Goal: Obtain resource: Obtain resource

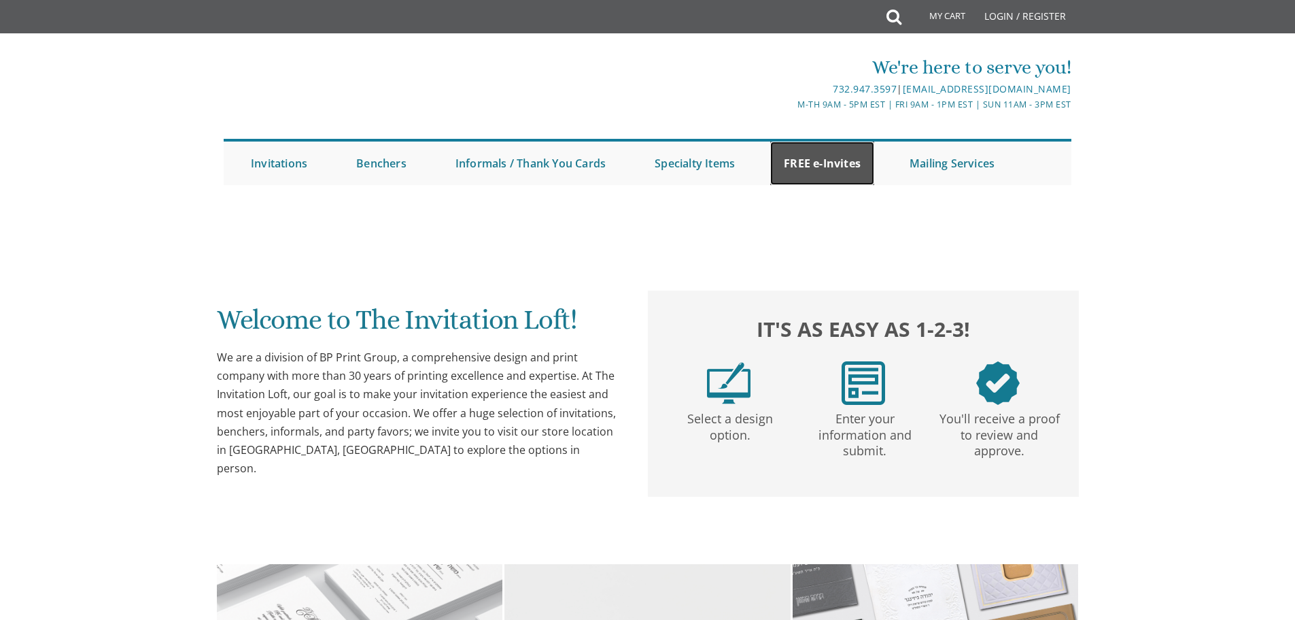
click at [821, 158] on link "FREE e-Invites" at bounding box center [822, 163] width 104 height 44
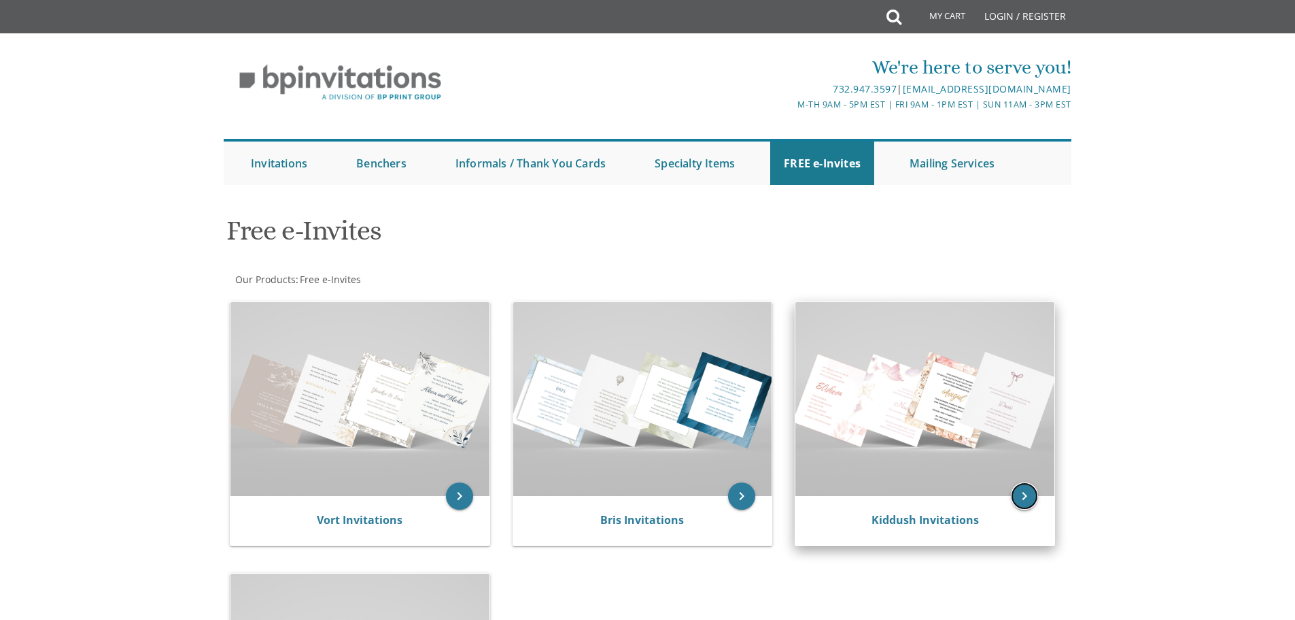
click at [1023, 496] on icon "keyboard_arrow_right" at bounding box center [1024, 495] width 27 height 27
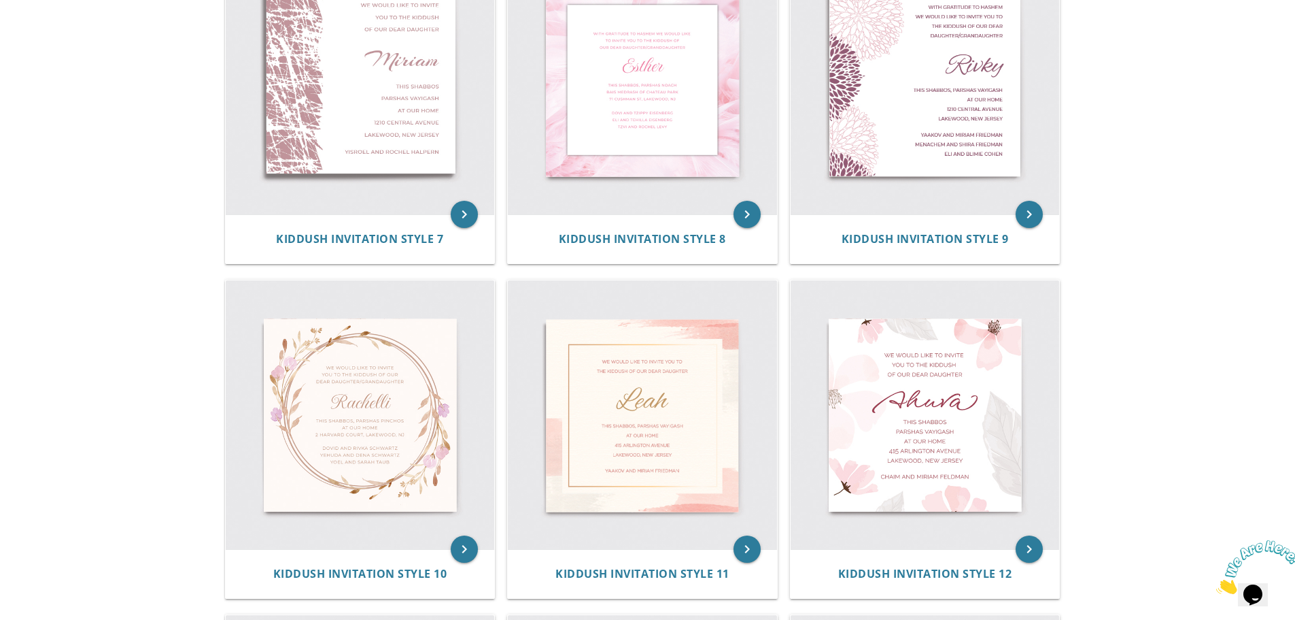
scroll to position [1020, 0]
click at [469, 545] on icon "keyboard_arrow_right" at bounding box center [464, 548] width 27 height 27
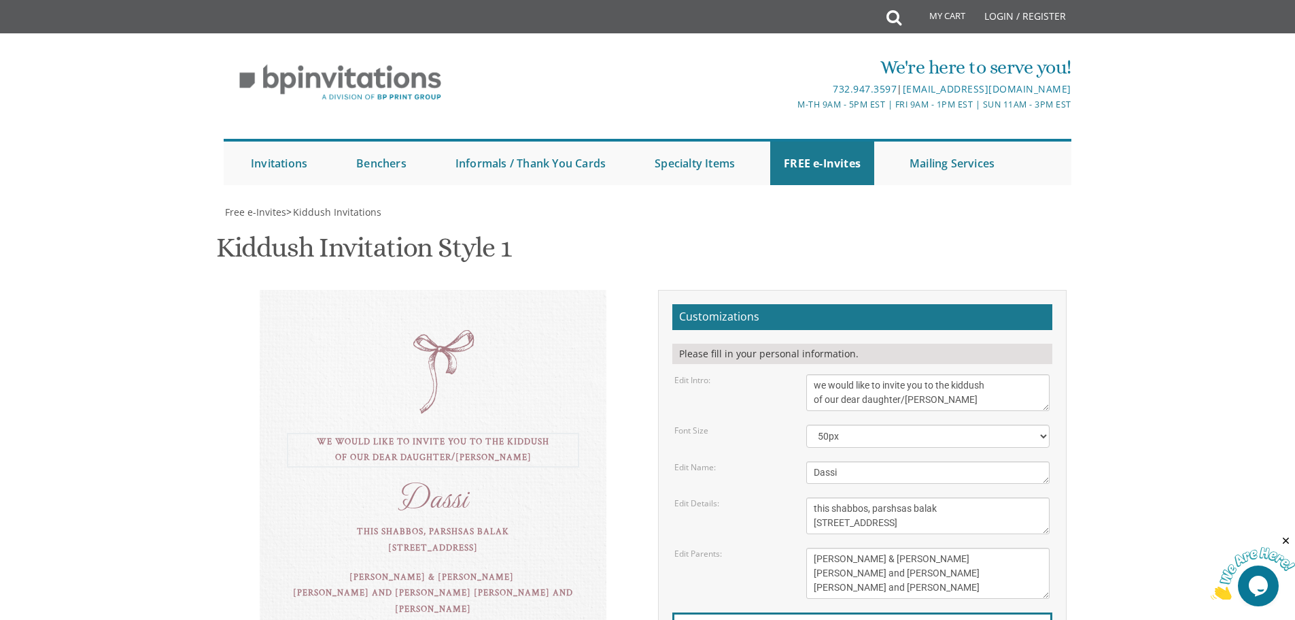
drag, startPoint x: 936, startPoint y: 404, endPoint x: 791, endPoint y: 373, distance: 148.9
click at [791, 375] on div "Edit Intro: we would like to invite you to the kiddush of our dear daughter/gra…" at bounding box center [862, 392] width 396 height 37
paste textarea "We would like to invite you to the kiddush of our dear daughter/grand"
click at [1153, 388] on body "My Cart Total: View Cart Item(s) Submit My Cart Total: View Cart Item(s) Login …" at bounding box center [647, 552] width 1295 height 1104
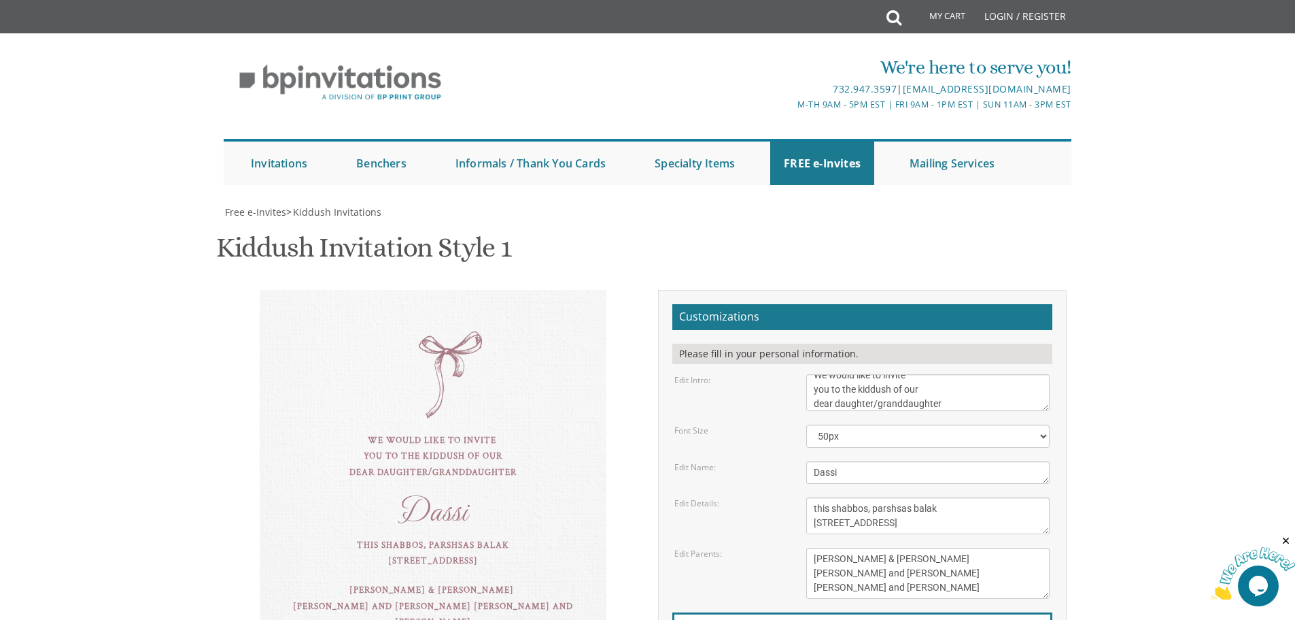
scroll to position [136, 0]
click at [814, 374] on textarea "we would like to invite you to the kiddush of our dear daughter/grandaughter" at bounding box center [928, 392] width 243 height 37
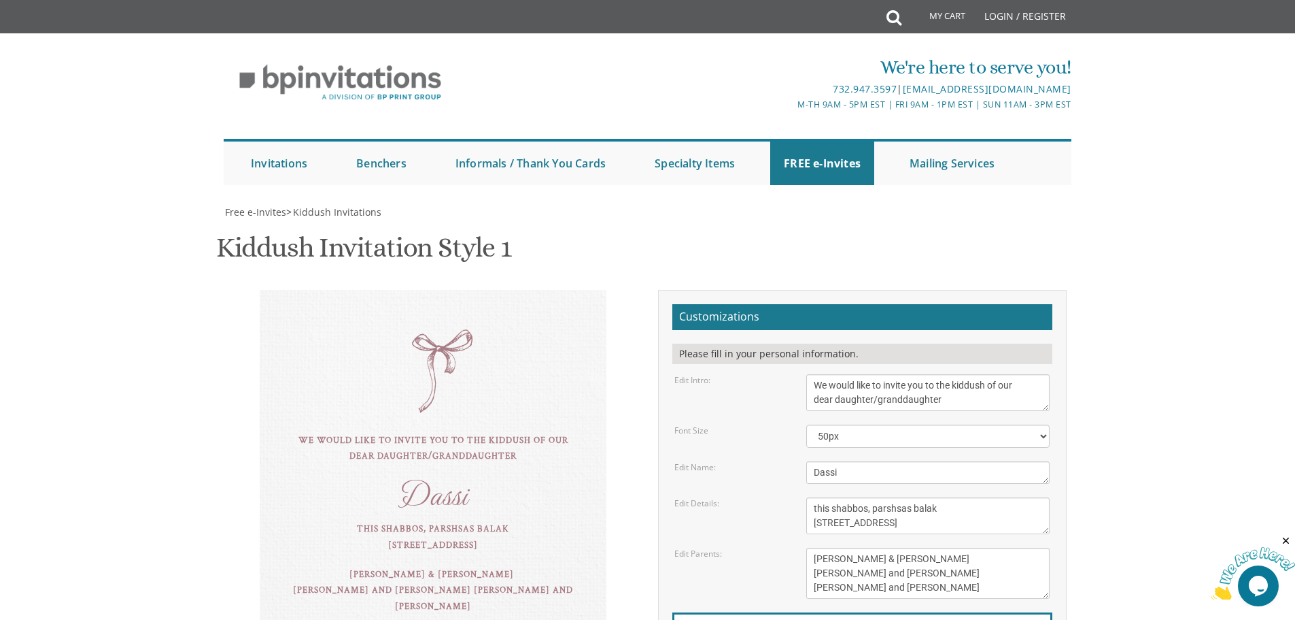
click at [1164, 197] on body "My Cart Total: View Cart Item(s) Submit My Cart Total: View Cart Item(s) Login …" at bounding box center [647, 552] width 1295 height 1104
click at [1008, 374] on textarea "we would like to invite you to the kiddush of our dear daughter/grandaughter" at bounding box center [928, 392] width 243 height 37
type textarea "We would like to invite you to the kiddush of our dear daughter/granddaughter"
click at [1194, 214] on body "My Cart Total: View Cart Item(s) Submit My Cart Total: View Cart Item(s) Login …" at bounding box center [647, 552] width 1295 height 1104
drag, startPoint x: 874, startPoint y: 337, endPoint x: 747, endPoint y: 339, distance: 127.2
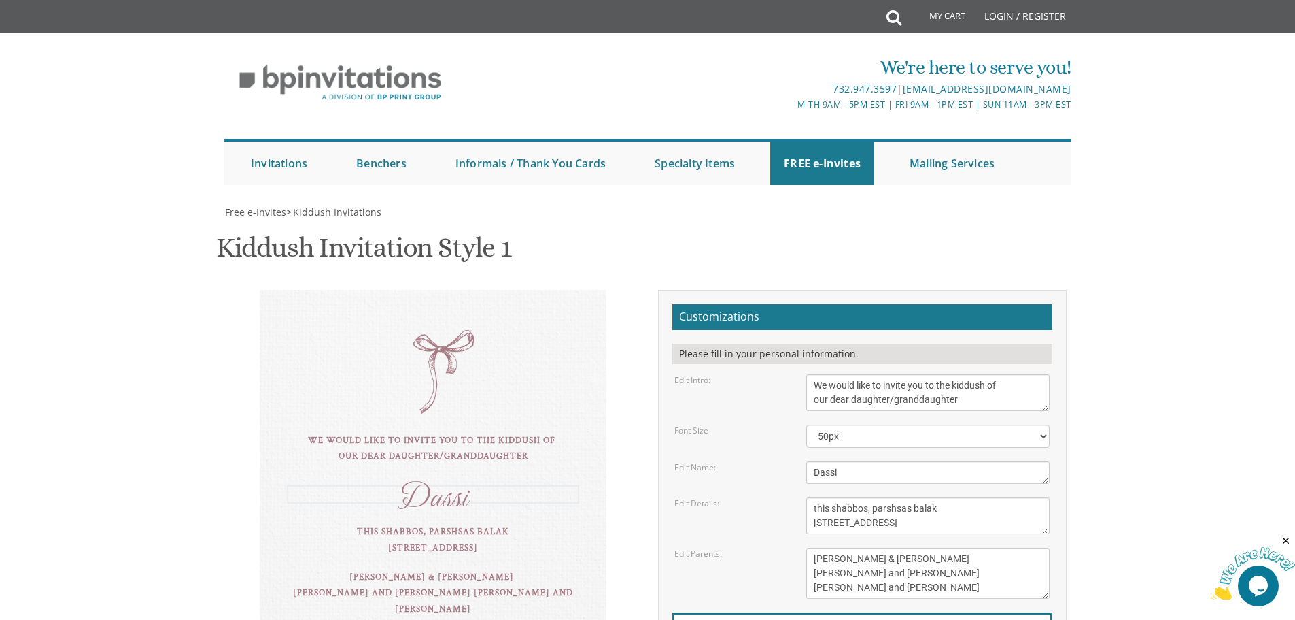
click at [747, 461] on div "Edit Name: Dassi" at bounding box center [862, 472] width 396 height 22
type textarea "Fraidi"
click at [1167, 233] on body "My Cart Total: View Cart Item(s) Submit My Cart Total: View Cart Item(s) Login …" at bounding box center [647, 552] width 1295 height 1104
drag, startPoint x: 972, startPoint y: 389, endPoint x: 785, endPoint y: 355, distance: 189.4
click at [785, 356] on form "Customizations Please fill in your personal information. Edit Intro: we would l…" at bounding box center [863, 511] width 380 height 415
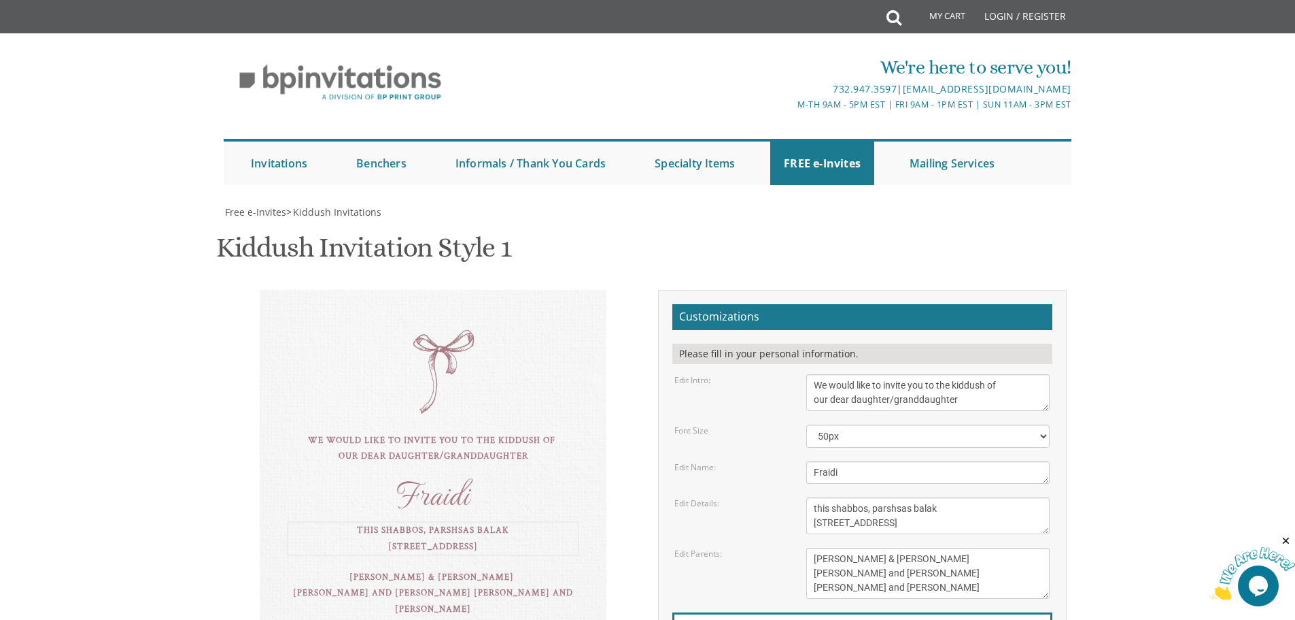
paste textarea "This Shabbos, Parshas Ki Seitzei 11:00 in the morning 10 Commonwealth drive, La…"
type textarea "This Shabbos, Parshas Ki Seitzei 11:00 in the morning [STREET_ADDRESS]"
click at [1155, 339] on body "My Cart Total: View Cart Item(s) Submit My Cart Total: View Cart Item(s) Login …" at bounding box center [647, 552] width 1295 height 1104
drag, startPoint x: 926, startPoint y: 450, endPoint x: 793, endPoint y: 409, distance: 138.9
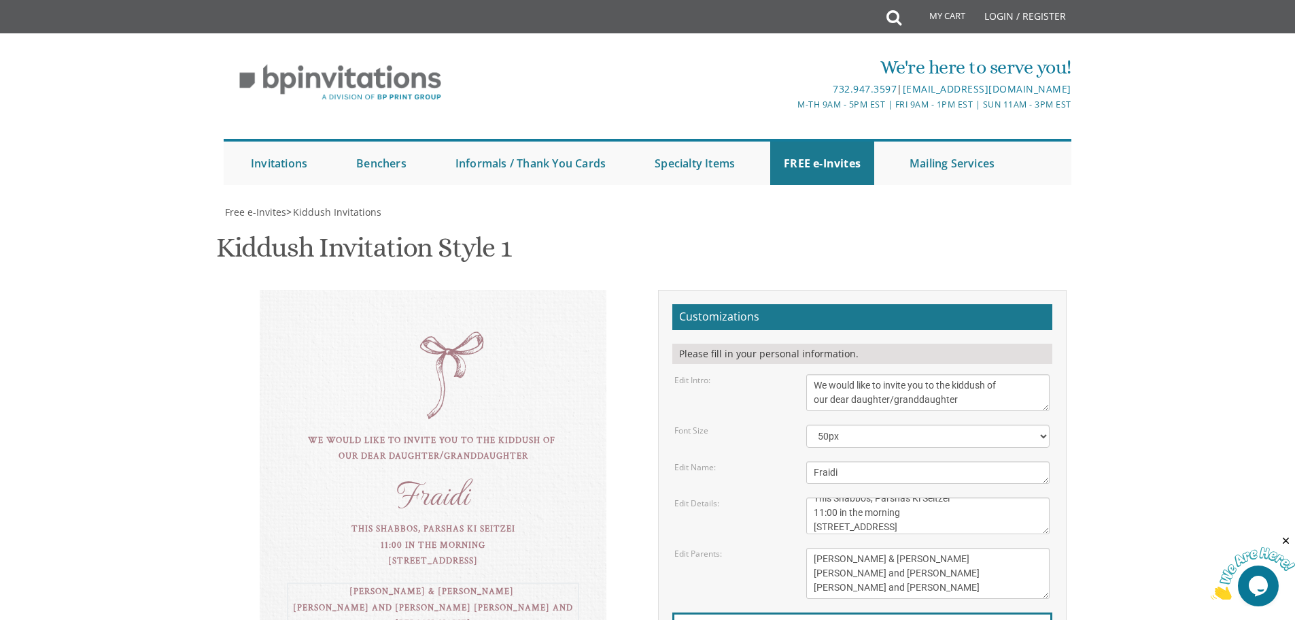
click at [794, 409] on form "Customizations Please fill in your personal information. Edit Intro: we would l…" at bounding box center [863, 511] width 380 height 415
paste textarea "[PERSON_NAME] and [PERSON_NAME] [PERSON_NAME] and [PERSON_NAME] [PERSON_NAME] a…"
type textarea "[PERSON_NAME] and [PERSON_NAME] [PERSON_NAME] and [PERSON_NAME] [PERSON_NAME] a…"
click at [1181, 370] on body "My Cart Total: View Cart Item(s) Submit My Cart Total: View Cart Item(s) Login …" at bounding box center [647, 552] width 1295 height 1104
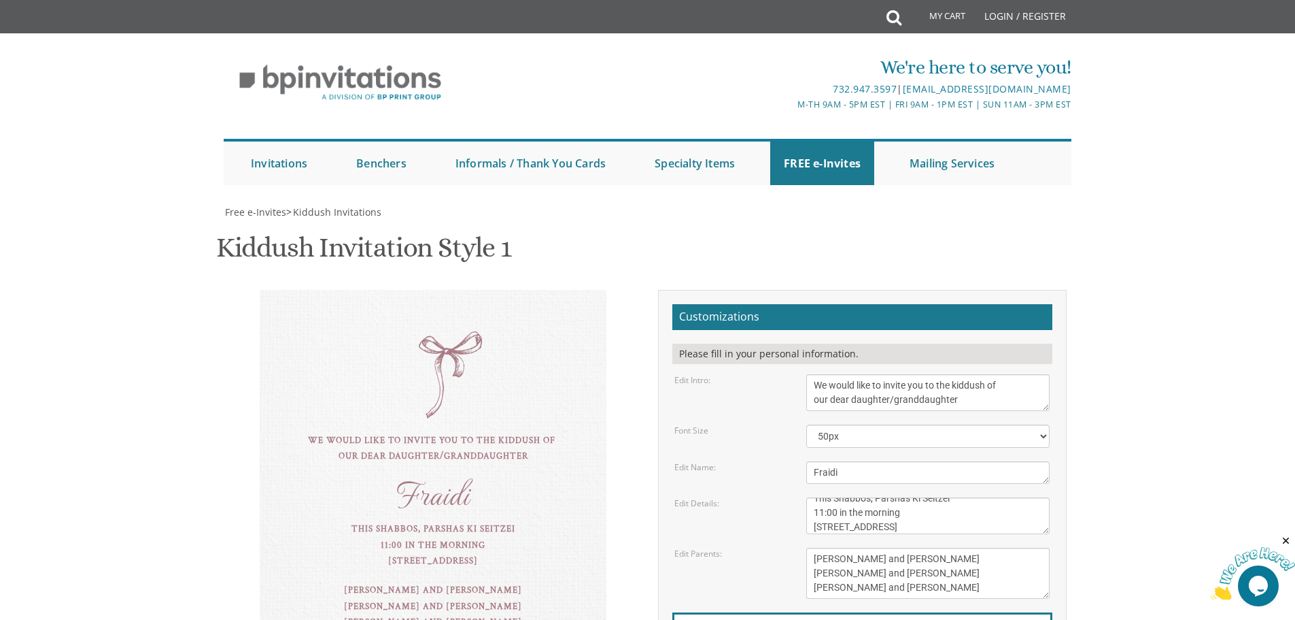
type input "[EMAIL_ADDRESS][DOMAIN_NAME]"
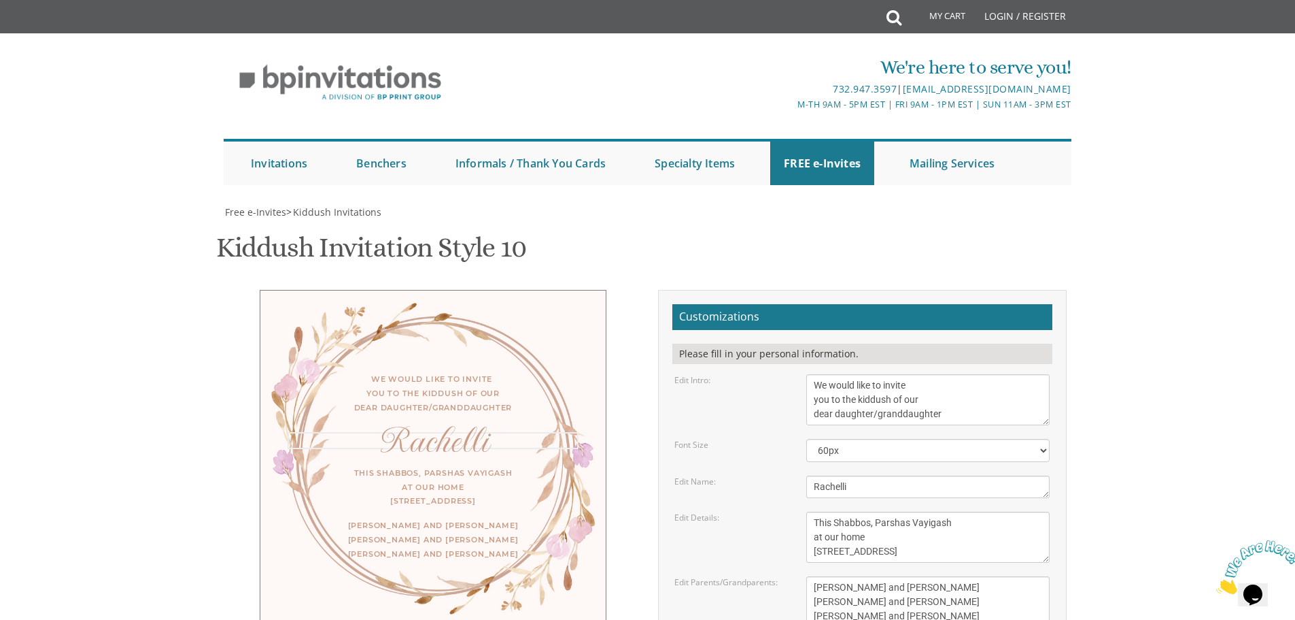
drag, startPoint x: 858, startPoint y: 481, endPoint x: 796, endPoint y: 488, distance: 61.5
click at [796, 488] on div "Rachelli" at bounding box center [928, 486] width 264 height 22
type textarea "Fraidi"
click at [929, 522] on textarea "This Shabbos, Parshas Vayigash at our home [STREET_ADDRESS]" at bounding box center [928, 536] width 243 height 51
click at [930, 522] on textarea "This Shabbos, Parshas Vayigash at our home [STREET_ADDRESS]" at bounding box center [928, 536] width 243 height 51
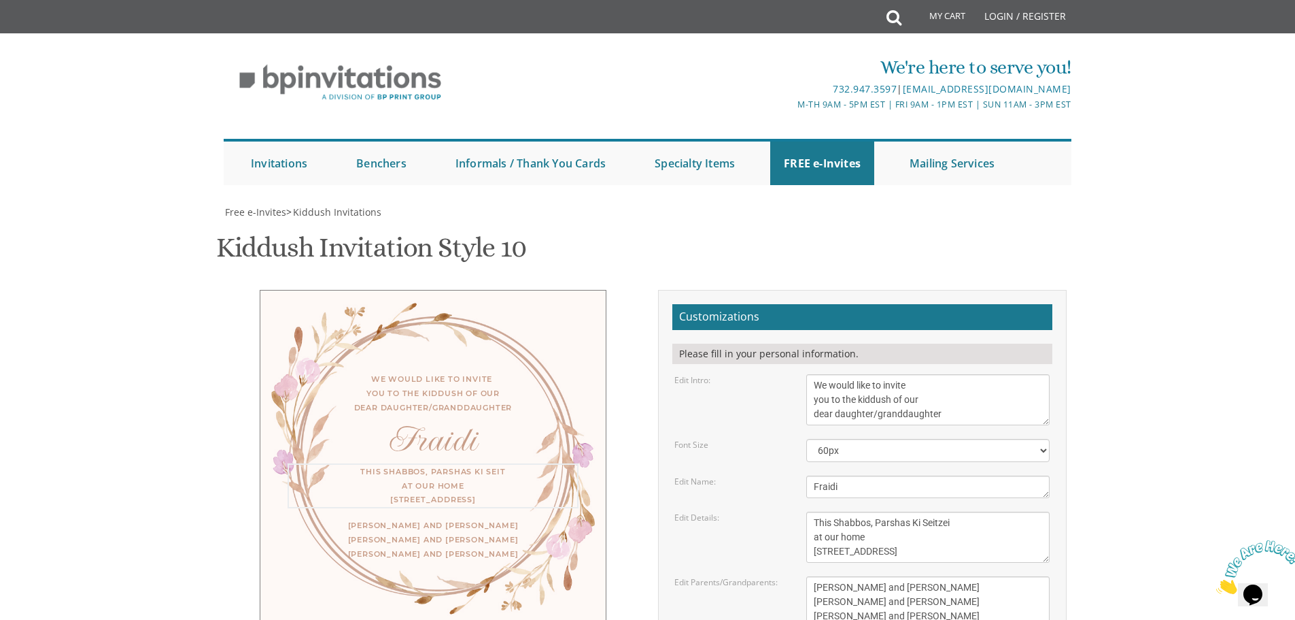
click at [826, 552] on textarea "This Shabbos, Parshas Vayigash at our home [STREET_ADDRESS]" at bounding box center [928, 536] width 243 height 51
click at [824, 550] on textarea "This Shabbos, Parshas Vayigash at our home [STREET_ADDRESS]" at bounding box center [928, 536] width 243 height 51
drag, startPoint x: 832, startPoint y: 552, endPoint x: 860, endPoint y: 554, distance: 28.7
click at [860, 554] on textarea "This Shabbos, Parshas Vayigash at our home [STREET_ADDRESS]" at bounding box center [928, 536] width 243 height 51
type textarea "This Shabbos, Parshas Ki Seitzei at our home [STREET_ADDRESS]"
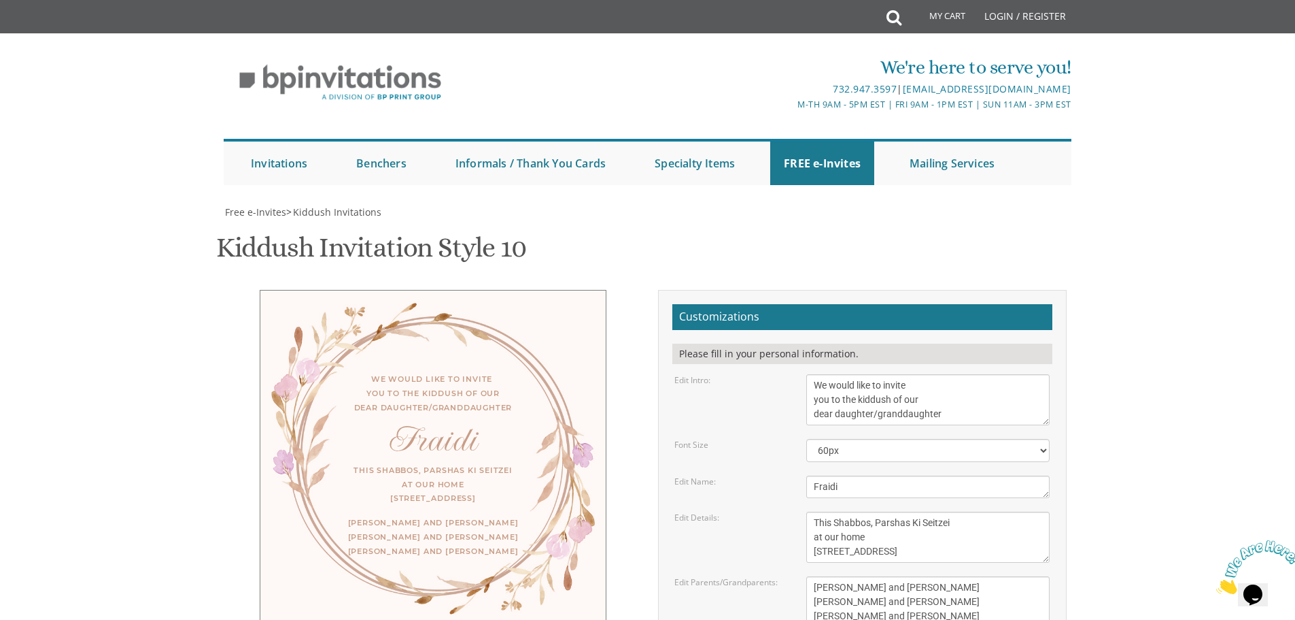
click at [1155, 385] on body "My Cart Total: View Cart Item(s) Submit My Cart Total: View Cart Item(s) Login …" at bounding box center [647, 566] width 1295 height 1132
drag, startPoint x: 891, startPoint y: 519, endPoint x: 808, endPoint y: 522, distance: 83.0
click at [808, 576] on textarea "[PERSON_NAME] and [PERSON_NAME] [PERSON_NAME] and [PERSON_NAME] [PERSON_NAME] a…" at bounding box center [928, 601] width 243 height 51
drag, startPoint x: 851, startPoint y: 544, endPoint x: 812, endPoint y: 537, distance: 39.5
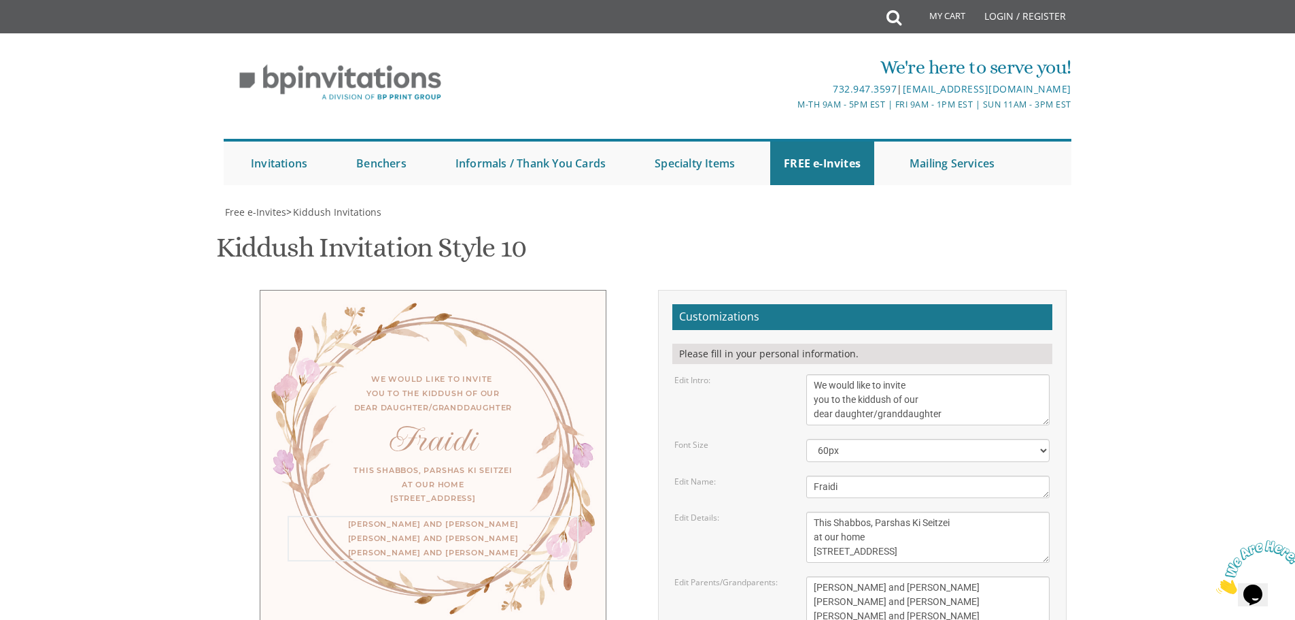
click at [812, 576] on textarea "[PERSON_NAME] and [PERSON_NAME] [PERSON_NAME] and [PERSON_NAME] [PERSON_NAME] a…" at bounding box center [928, 601] width 243 height 51
drag, startPoint x: 906, startPoint y: 548, endPoint x: 804, endPoint y: 553, distance: 101.4
click at [803, 576] on div "[PERSON_NAME] and [PERSON_NAME] [PERSON_NAME] and [PERSON_NAME] [PERSON_NAME] a…" at bounding box center [928, 601] width 264 height 51
type textarea "[PERSON_NAME] and [PERSON_NAME] [PERSON_NAME] and [PERSON_NAME] [PERSON_NAME] a…"
click at [1200, 410] on body "My Cart Total: View Cart Item(s) Submit My Cart Total: View Cart Item(s) Login …" at bounding box center [647, 566] width 1295 height 1132
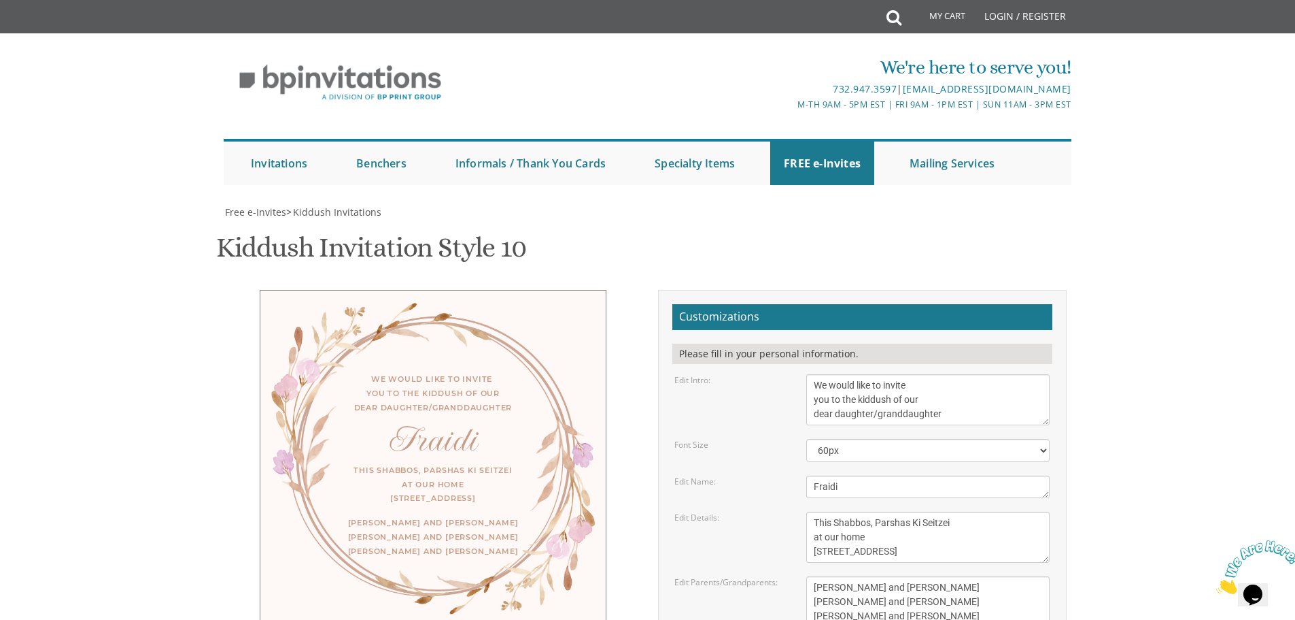
scroll to position [204, 0]
type input "[EMAIL_ADDRESS][DOMAIN_NAME]"
drag, startPoint x: 872, startPoint y: 332, endPoint x: 799, endPoint y: 330, distance: 72.8
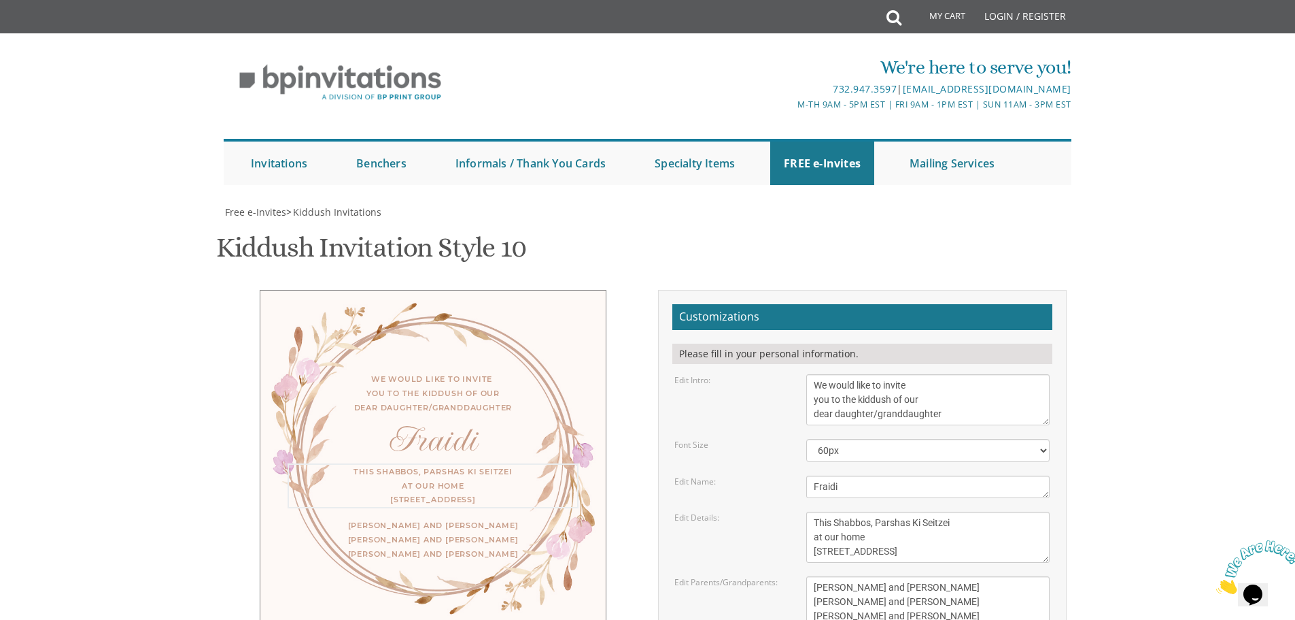
click at [797, 511] on div "This Shabbos, Parshas Vayigash at our home [STREET_ADDRESS]" at bounding box center [928, 536] width 264 height 51
click at [1152, 328] on body "My Cart Total: View Cart Item(s) Submit My Cart Total: View Cart Item(s) Login …" at bounding box center [647, 566] width 1295 height 1132
click at [845, 511] on textarea "This Shabbos, Parshas Vayigash at our home [STREET_ADDRESS]" at bounding box center [928, 536] width 243 height 51
type textarea "This Shabbos, Parshas Ki Seitzei 11:00 in the morning [STREET_ADDRESS]"
click at [1116, 263] on body "My Cart Total: View Cart Item(s) Submit My Cart Total: View Cart Item(s) Login …" at bounding box center [647, 566] width 1295 height 1132
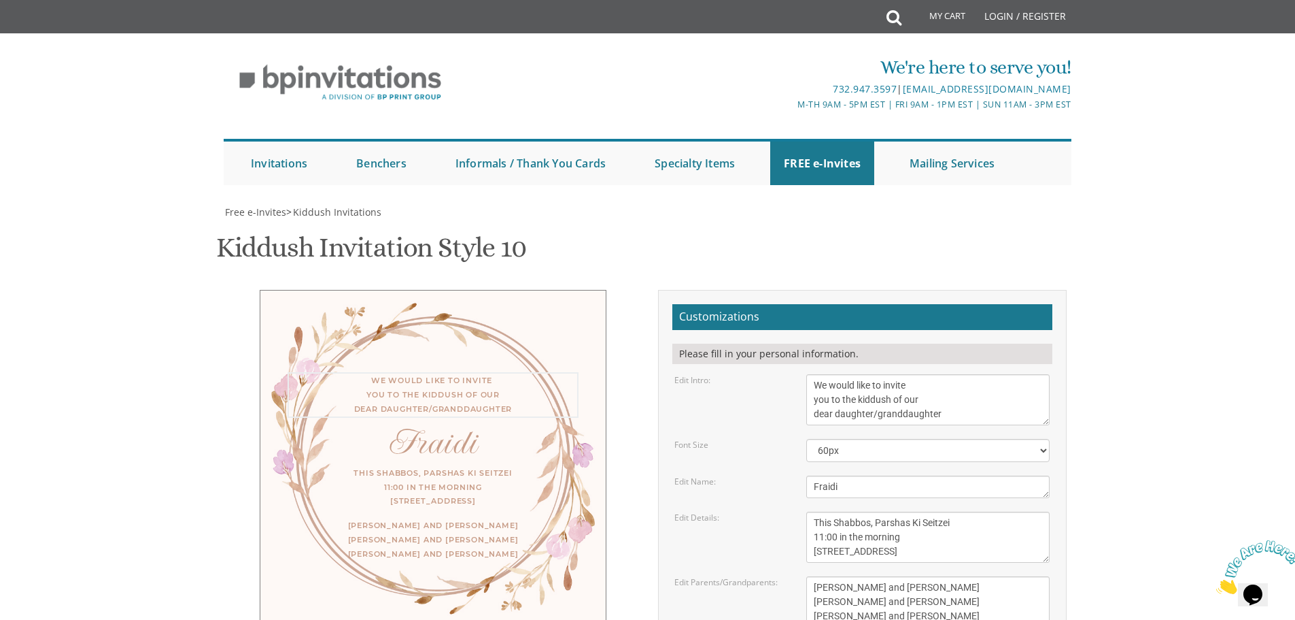
drag, startPoint x: 949, startPoint y: 213, endPoint x: 798, endPoint y: 175, distance: 155.0
click at [798, 374] on div "We would like to invite you to the kiddush of our dear daughter/granddaughter" at bounding box center [928, 399] width 264 height 51
drag, startPoint x: 890, startPoint y: 340, endPoint x: 766, endPoint y: 305, distance: 128.5
click at [766, 306] on form "Customizations Please fill in your personal information. Edit Intro: We would l…" at bounding box center [863, 525] width 380 height 443
drag, startPoint x: 959, startPoint y: 417, endPoint x: 790, endPoint y: 372, distance: 175.2
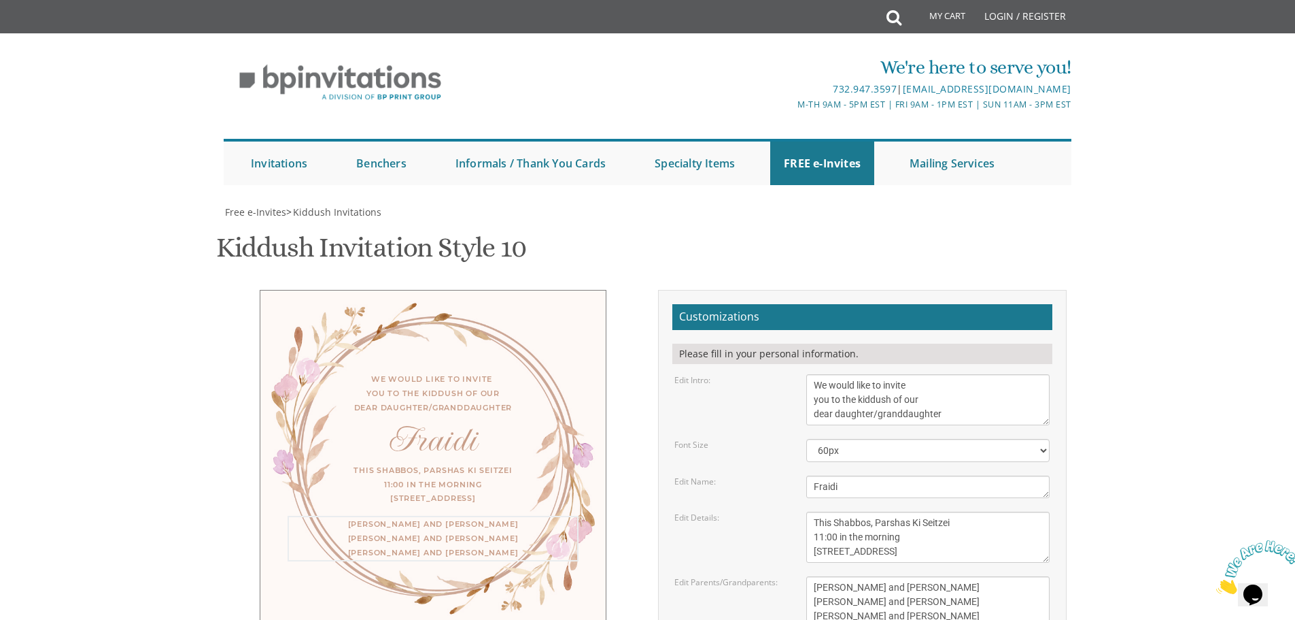
click at [790, 576] on div "Edit Parents/Grandparents: [PERSON_NAME] and [PERSON_NAME] [PERSON_NAME] and [P…" at bounding box center [862, 601] width 396 height 51
